Goal: Find specific page/section: Find specific page/section

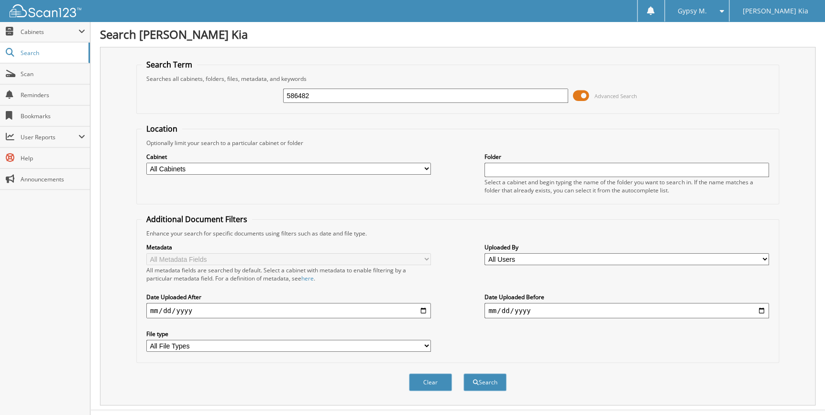
type input "586482"
click at [463, 373] on button "Search" at bounding box center [484, 382] width 43 height 18
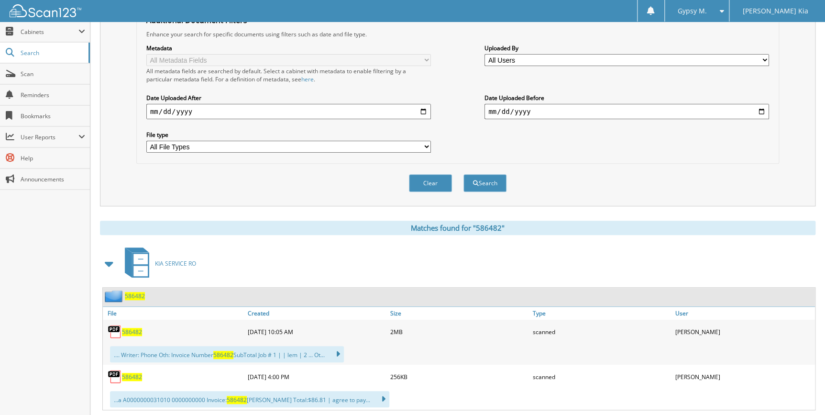
scroll to position [217, 0]
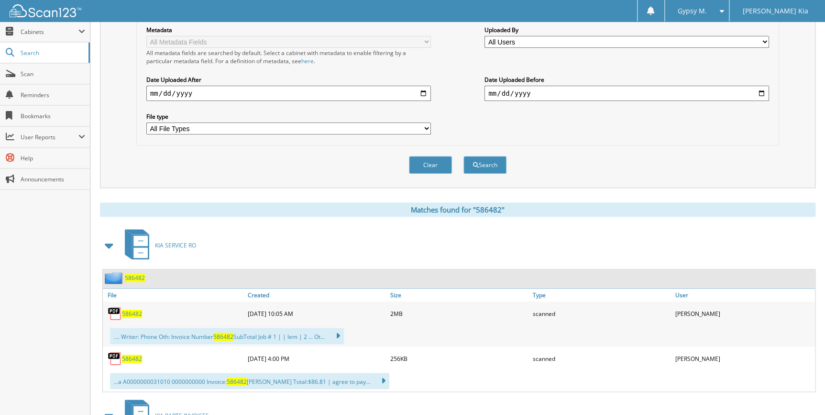
click at [127, 309] on span "586482" at bounding box center [132, 313] width 20 height 8
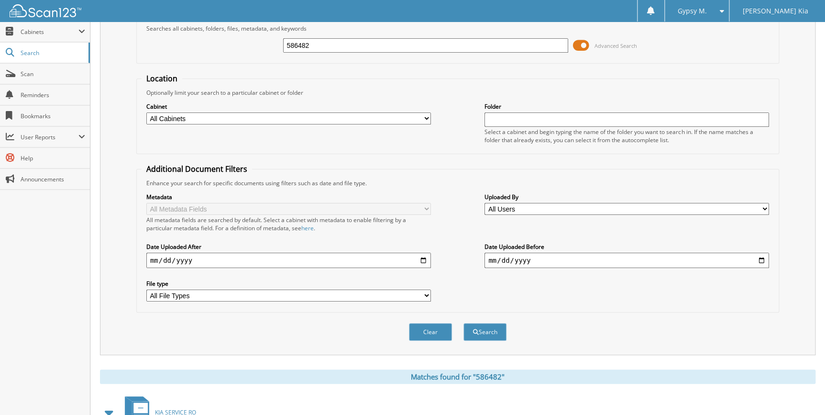
scroll to position [43, 0]
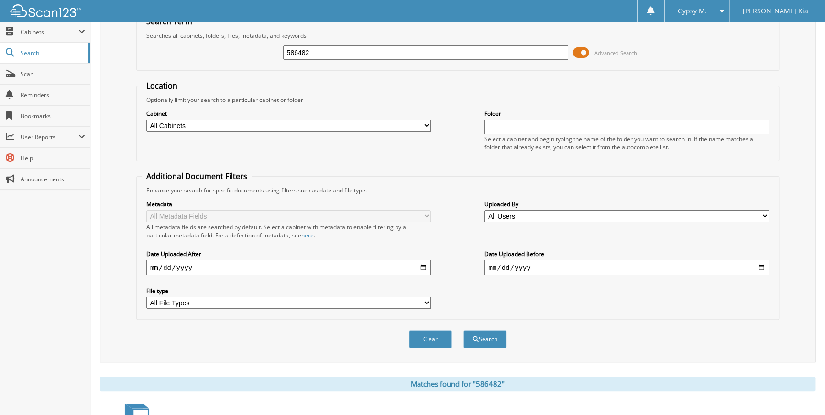
drag, startPoint x: 337, startPoint y: 43, endPoint x: 332, endPoint y: 44, distance: 5.0
click at [332, 44] on div "586482 Advanced Search" at bounding box center [458, 53] width 632 height 26
drag, startPoint x: 329, startPoint y: 53, endPoint x: 54, endPoint y: 63, distance: 275.1
type input "575116"
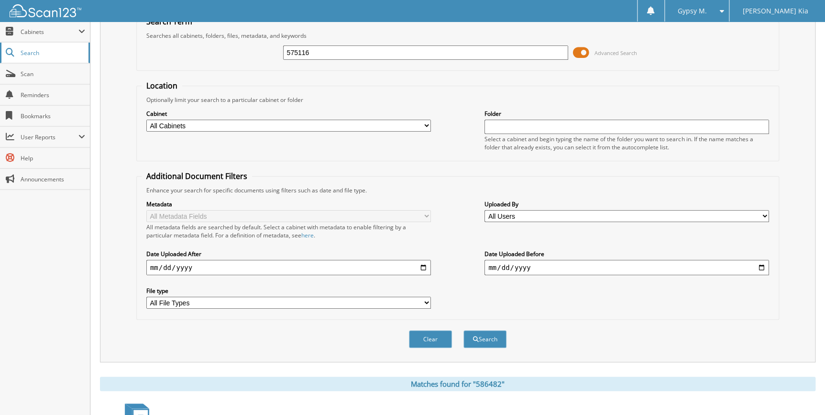
click at [463, 330] on button "Search" at bounding box center [484, 339] width 43 height 18
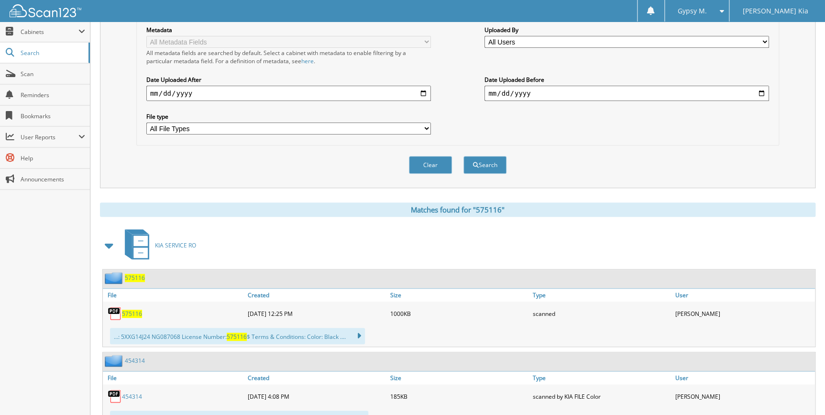
click at [132, 309] on span "575116" at bounding box center [132, 313] width 20 height 8
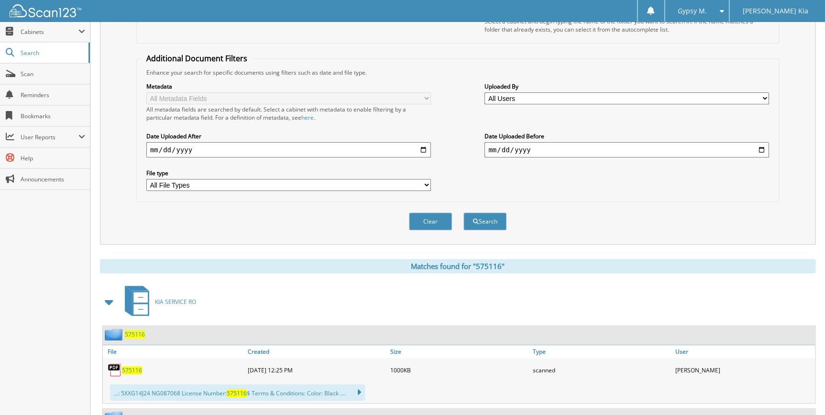
scroll to position [43, 0]
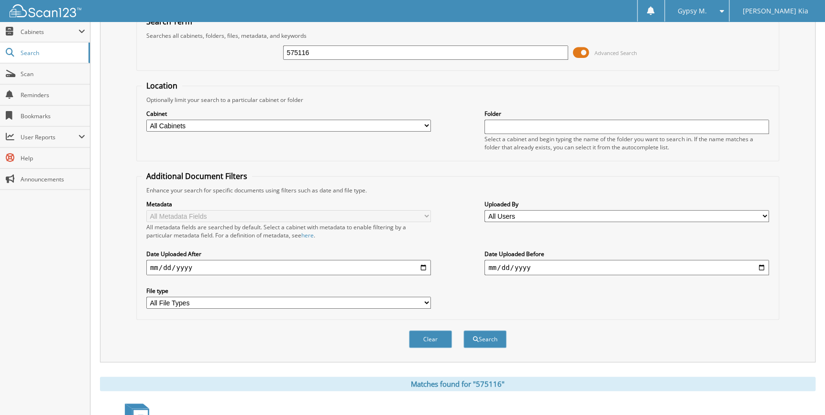
click at [428, 43] on div "575116 Advanced Search" at bounding box center [458, 53] width 632 height 26
drag, startPoint x: 423, startPoint y: 49, endPoint x: 95, endPoint y: 62, distance: 327.8
type input "567157"
click at [463, 330] on button "Search" at bounding box center [484, 339] width 43 height 18
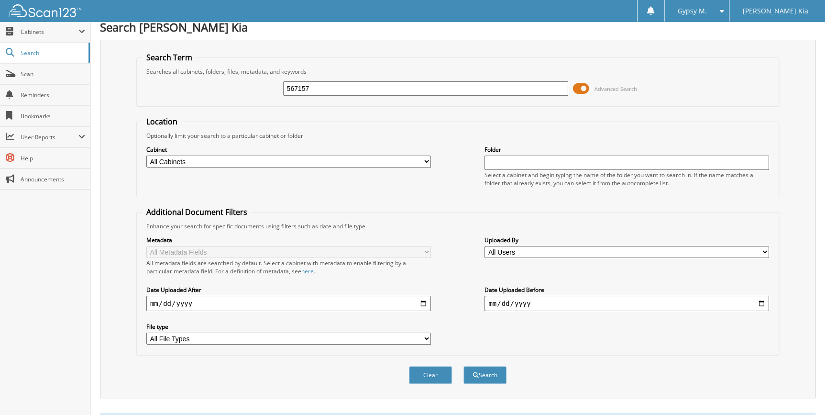
scroll to position [261, 0]
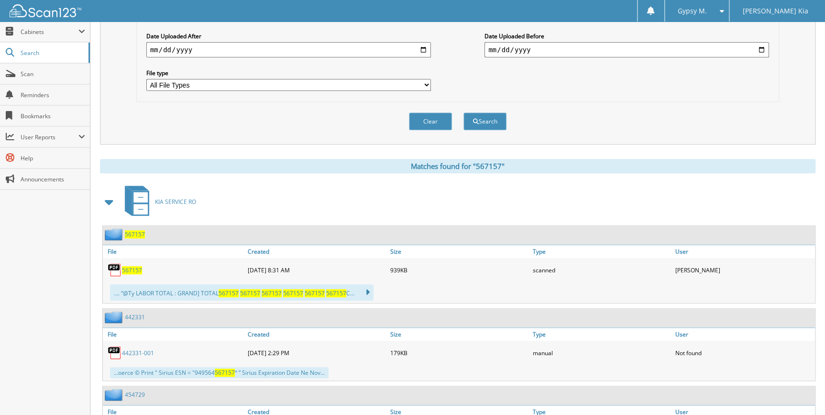
click at [130, 266] on span "567157" at bounding box center [132, 270] width 20 height 8
click at [36, 70] on span "Scan" at bounding box center [53, 74] width 65 height 8
